Goal: Task Accomplishment & Management: Use online tool/utility

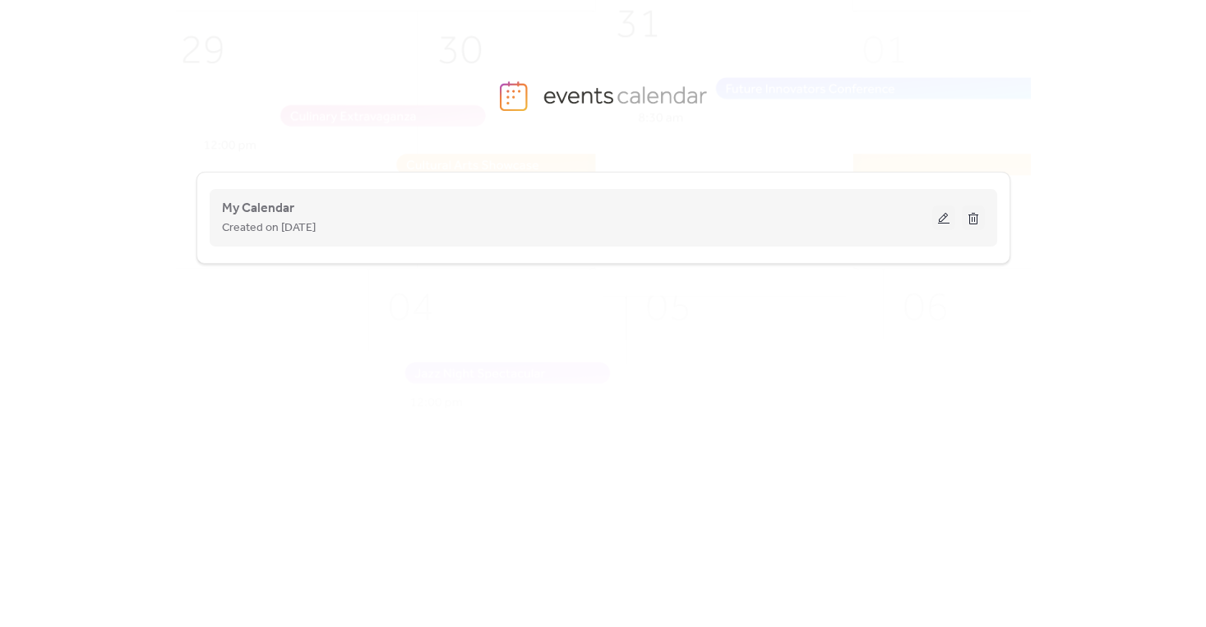
click at [941, 214] on button at bounding box center [943, 218] width 23 height 25
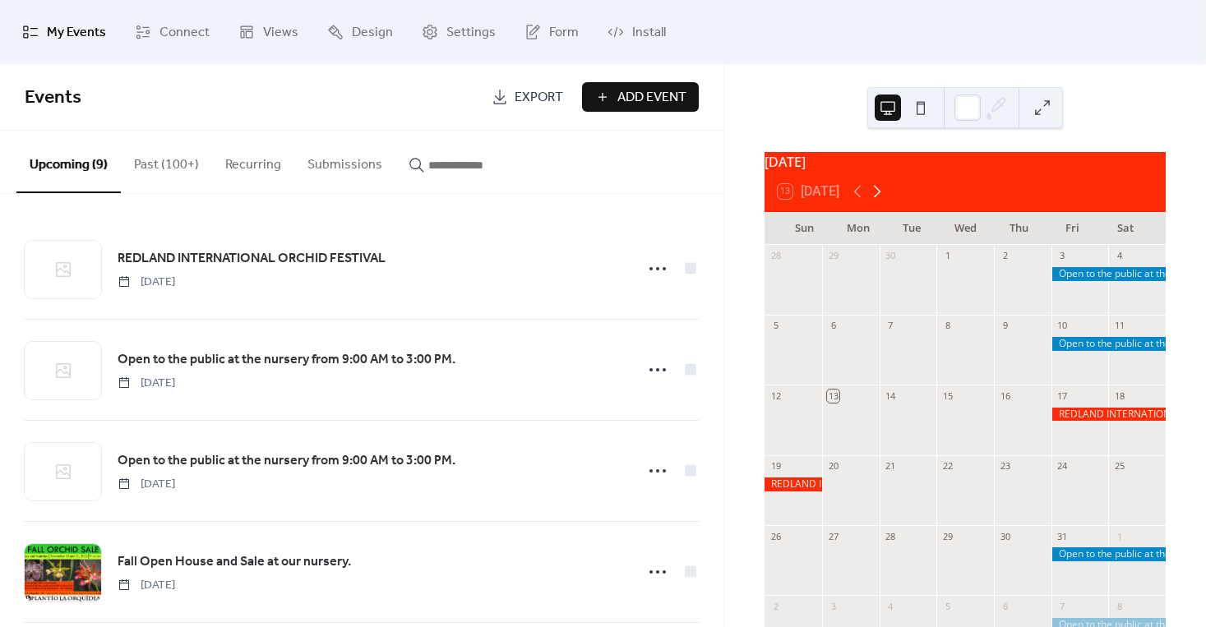
click at [881, 198] on icon at bounding box center [877, 192] width 7 height 12
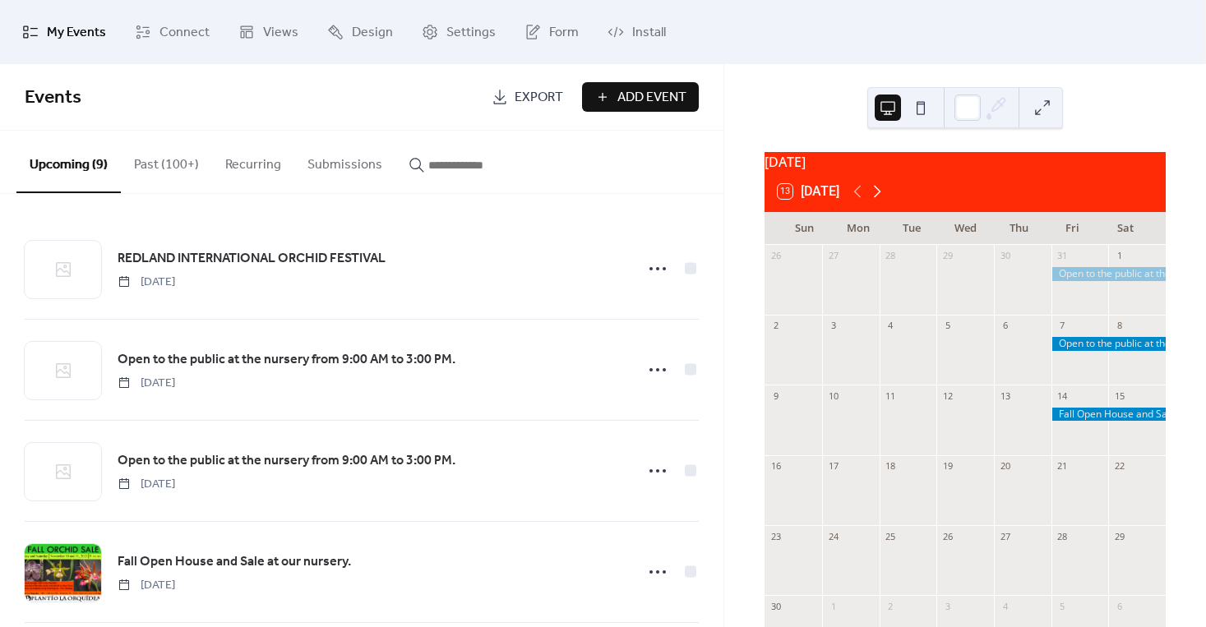
click at [881, 198] on icon at bounding box center [877, 192] width 7 height 12
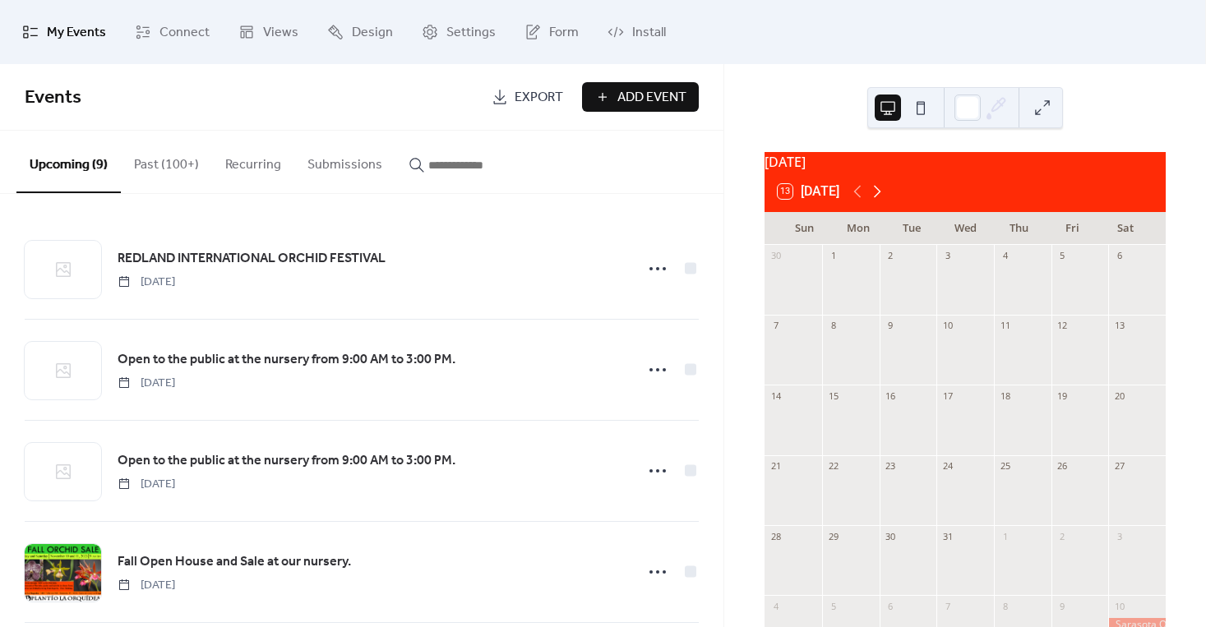
click at [881, 198] on icon at bounding box center [877, 192] width 7 height 12
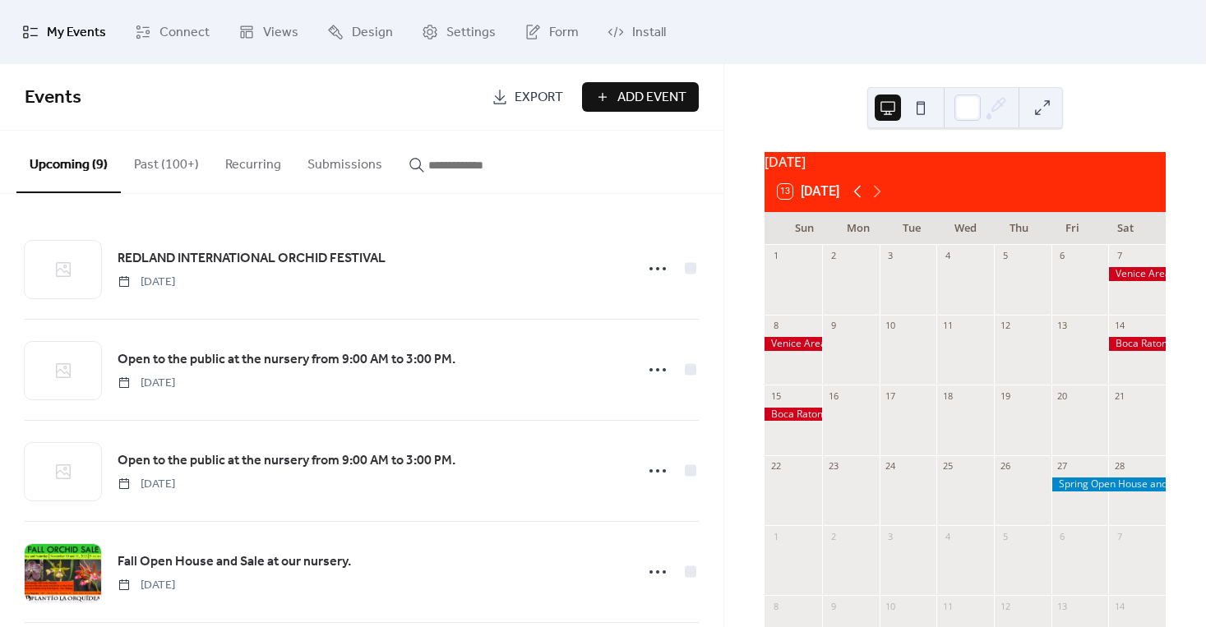
click at [858, 197] on icon at bounding box center [858, 192] width 20 height 20
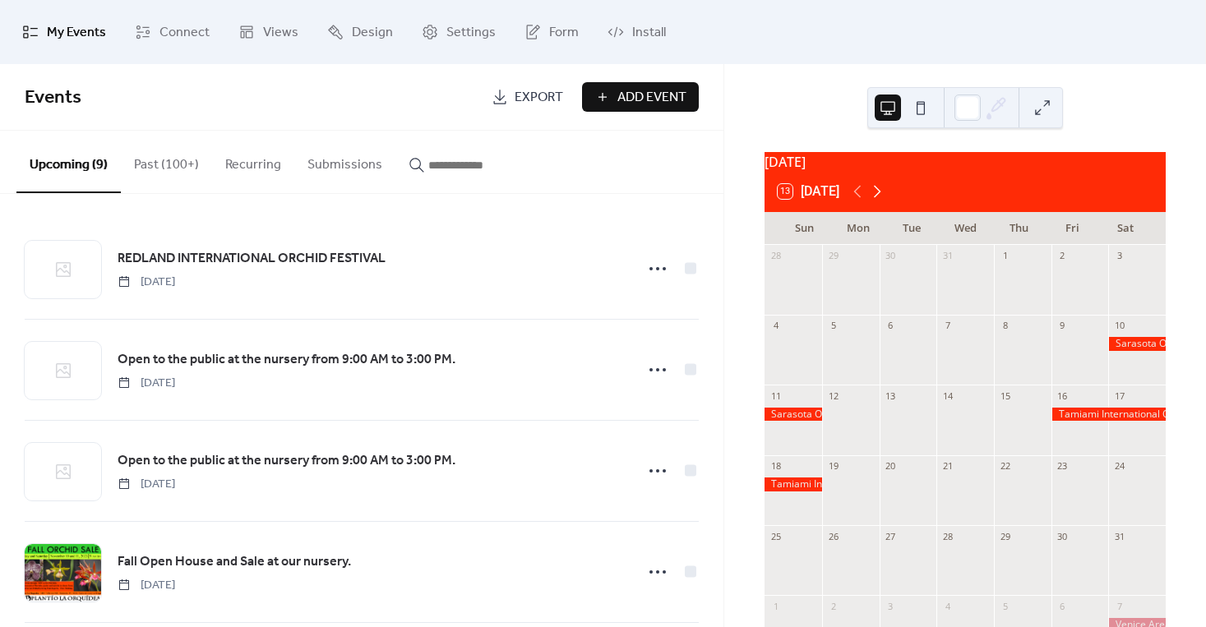
click at [880, 201] on icon at bounding box center [877, 192] width 20 height 20
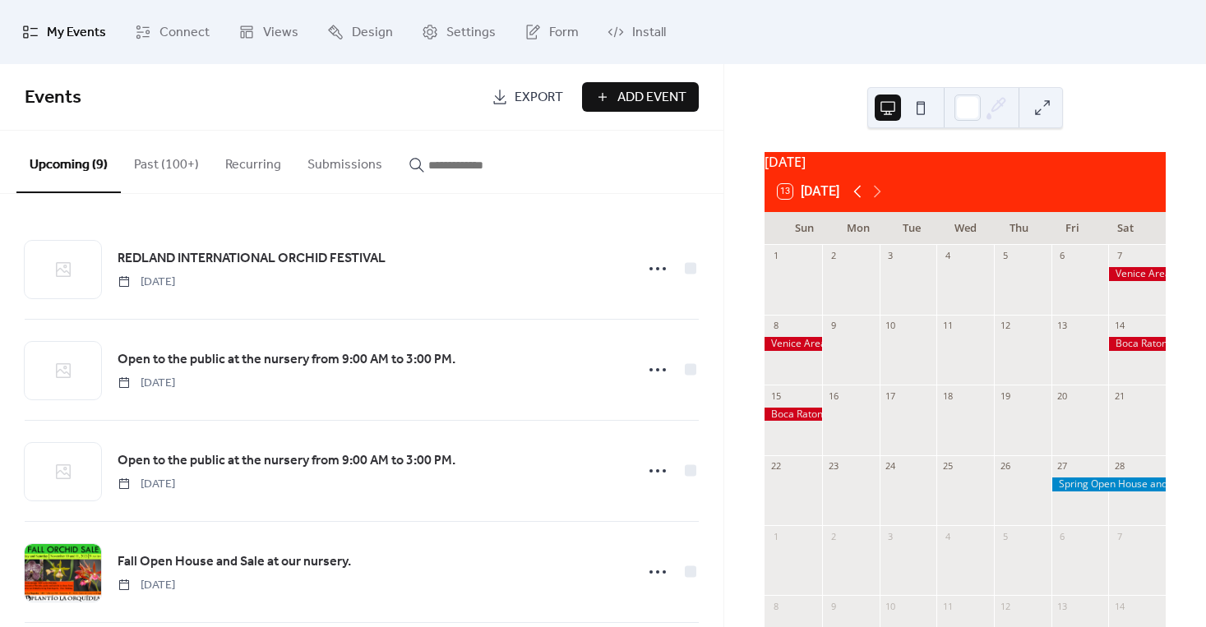
click at [859, 198] on icon at bounding box center [858, 192] width 20 height 20
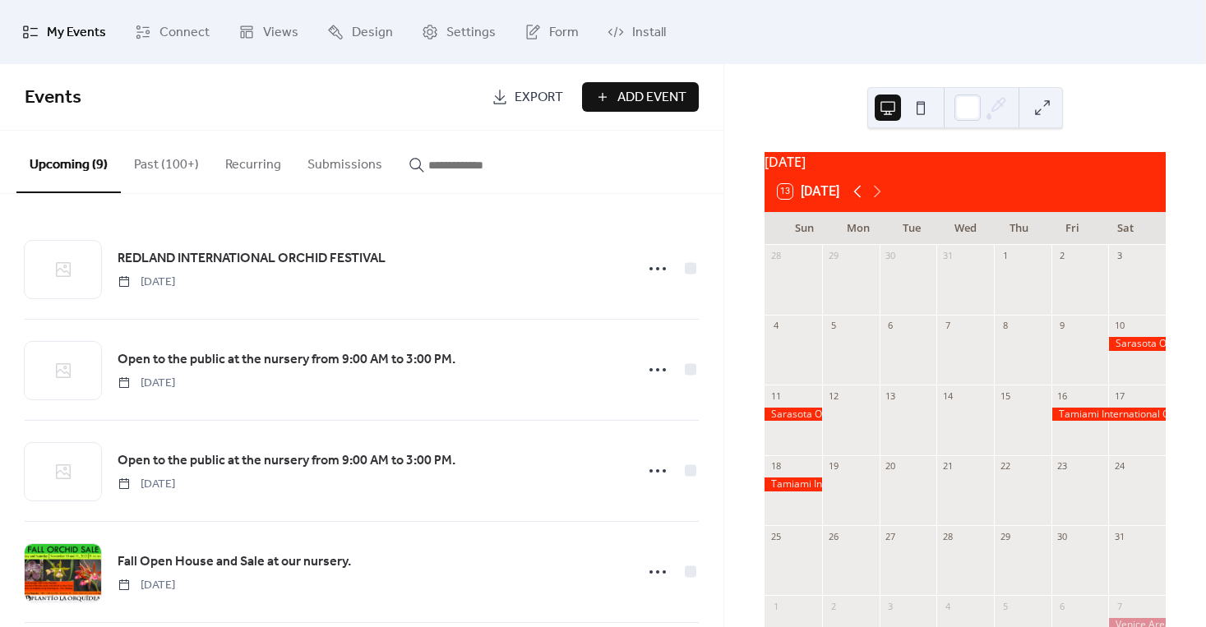
click at [856, 192] on icon at bounding box center [858, 192] width 20 height 20
click at [857, 197] on icon at bounding box center [858, 192] width 20 height 20
